Goal: Ask a question

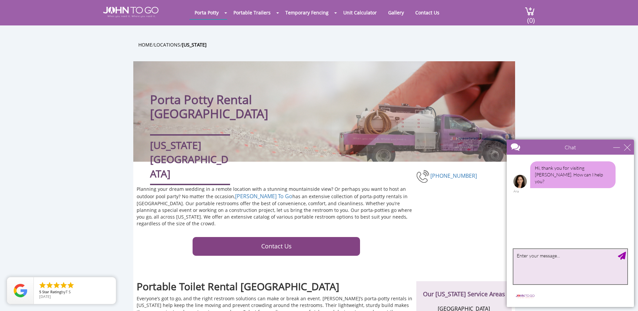
click at [544, 271] on textarea "type your message" at bounding box center [571, 266] width 114 height 35
type textarea "any hiring on drivers?"
type textarea "hi"
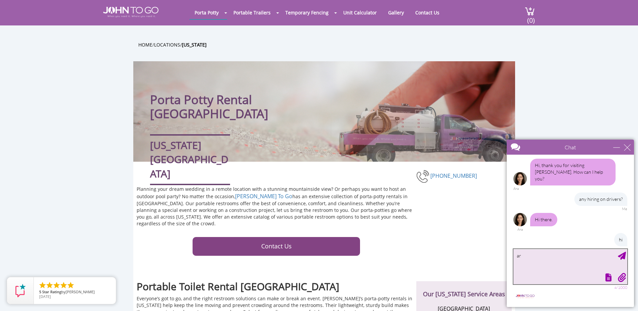
type textarea "a"
type textarea "i"
type textarea "is there any openings for drivers?"
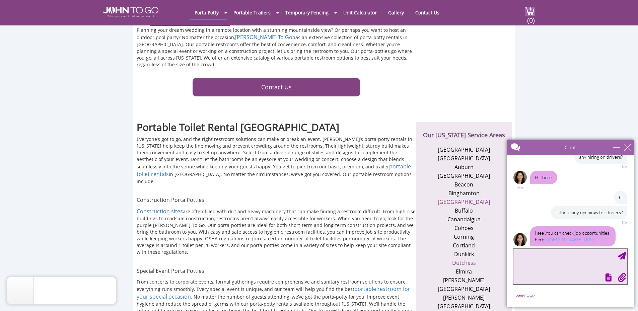
scroll to position [65, 0]
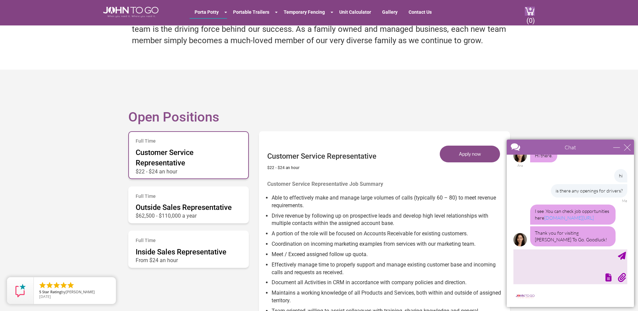
scroll to position [170, 0]
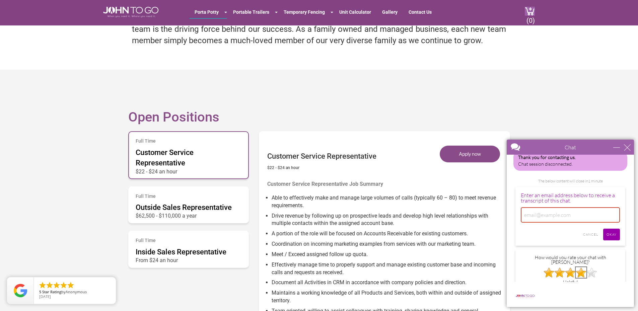
click at [583, 267] on img at bounding box center [581, 272] width 11 height 11
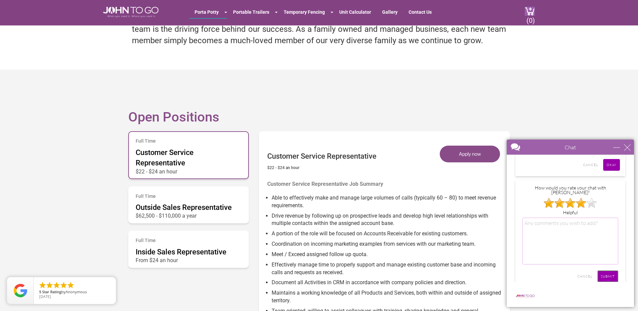
click at [609, 271] on input "SUBMIT" at bounding box center [608, 277] width 21 height 12
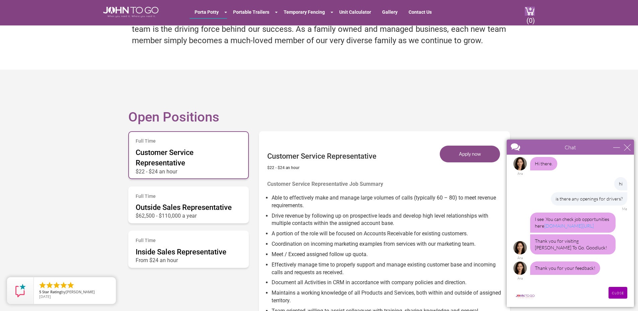
scroll to position [52, 0]
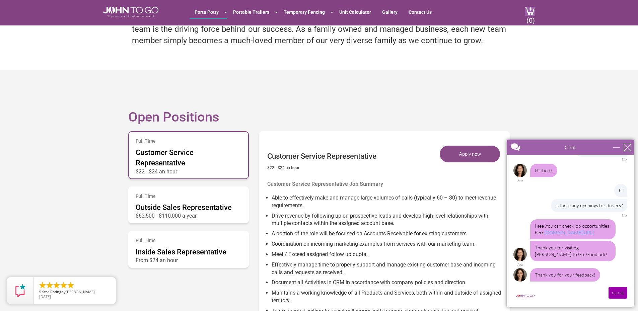
click at [630, 145] on div "close" at bounding box center [627, 147] width 7 height 7
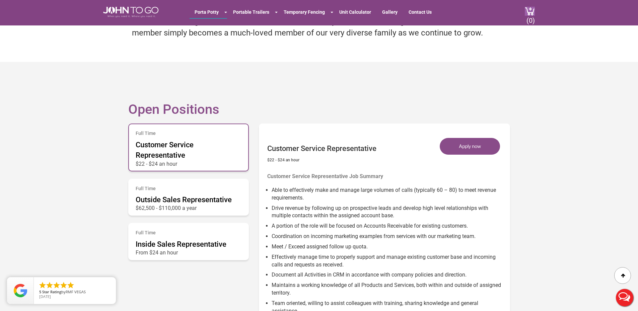
scroll to position [268, 0]
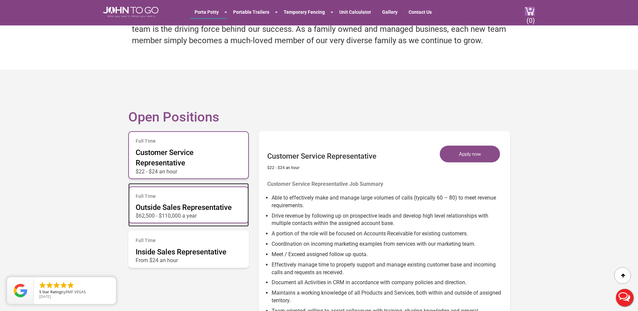
click at [196, 200] on div "Full Time Outside Sales Representative $62,500 - $110,000 a year" at bounding box center [188, 205] width 121 height 37
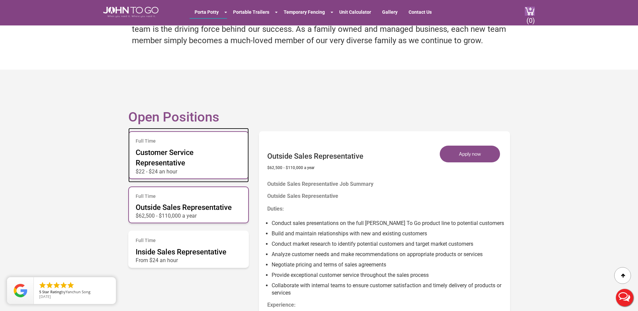
click at [206, 154] on div "Full Time Customer Service Representative $22 - $24 an hour" at bounding box center [188, 155] width 121 height 48
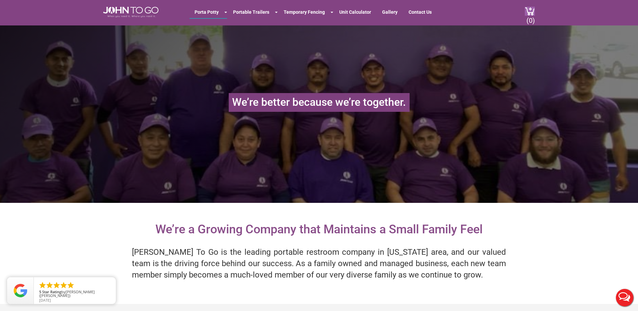
scroll to position [0, 0]
